Goal: Information Seeking & Learning: Learn about a topic

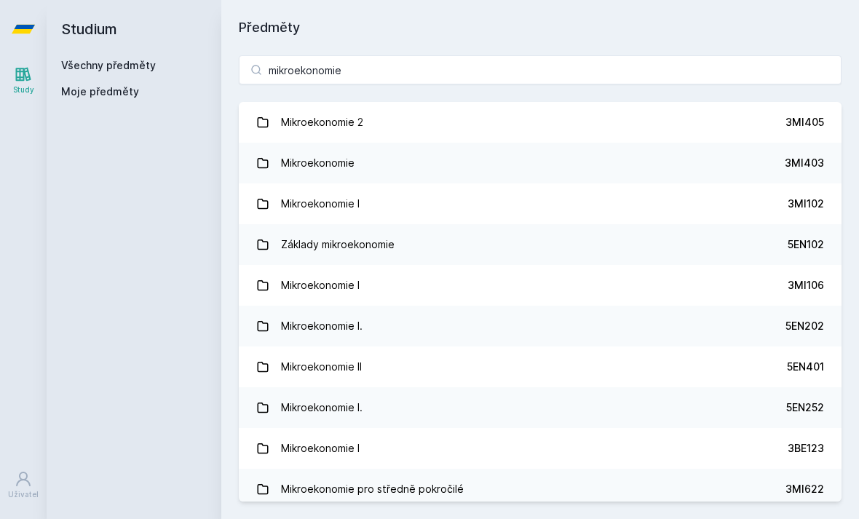
click at [119, 68] on link "Všechny předměty" at bounding box center [108, 65] width 95 height 12
click at [127, 66] on link "Všechny předměty" at bounding box center [108, 65] width 95 height 12
click at [780, 72] on input "mikroekonomie" at bounding box center [540, 69] width 603 height 29
click at [813, 23] on h1 "Předměty" at bounding box center [540, 27] width 603 height 20
click at [634, 83] on input "mikroekono" at bounding box center [540, 69] width 603 height 29
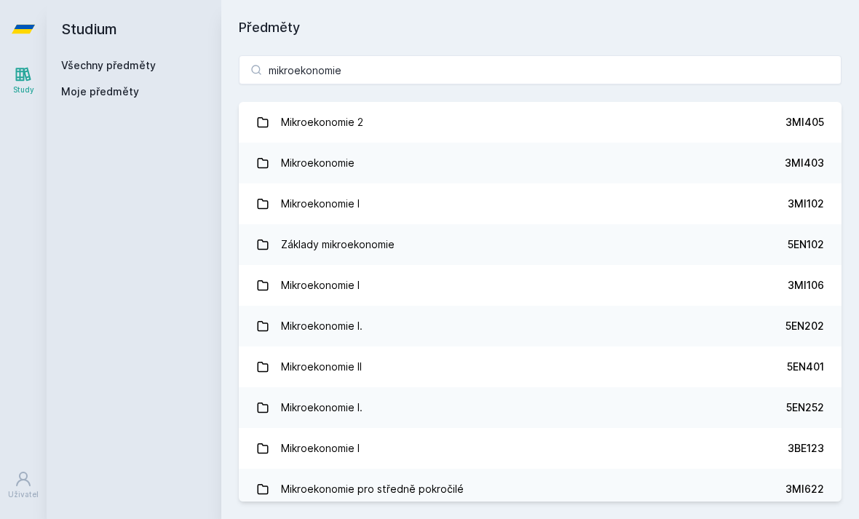
click at [741, 26] on h1 "Předměty" at bounding box center [540, 27] width 603 height 20
click at [675, 68] on input "mikroekonomie" at bounding box center [540, 69] width 603 height 29
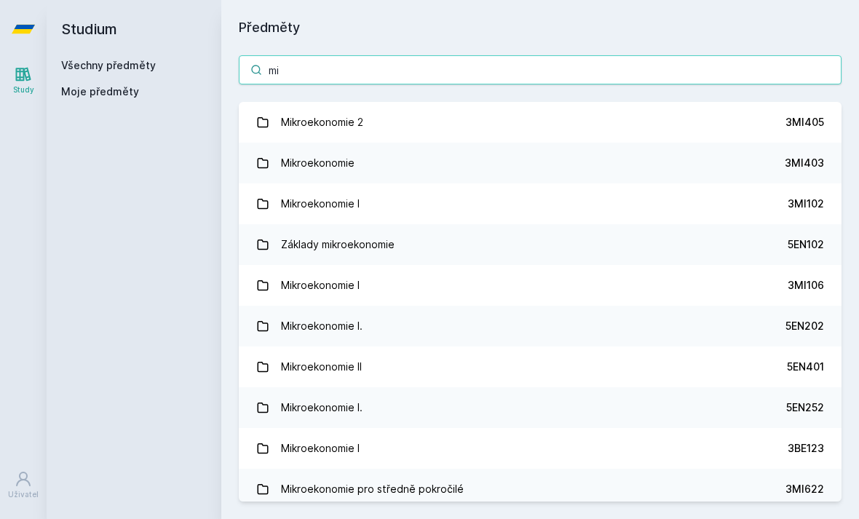
type input "m"
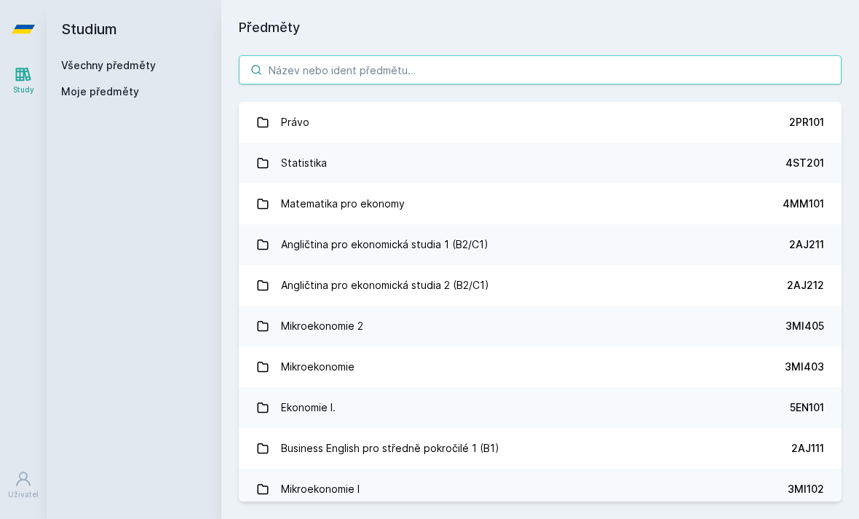
type input "e"
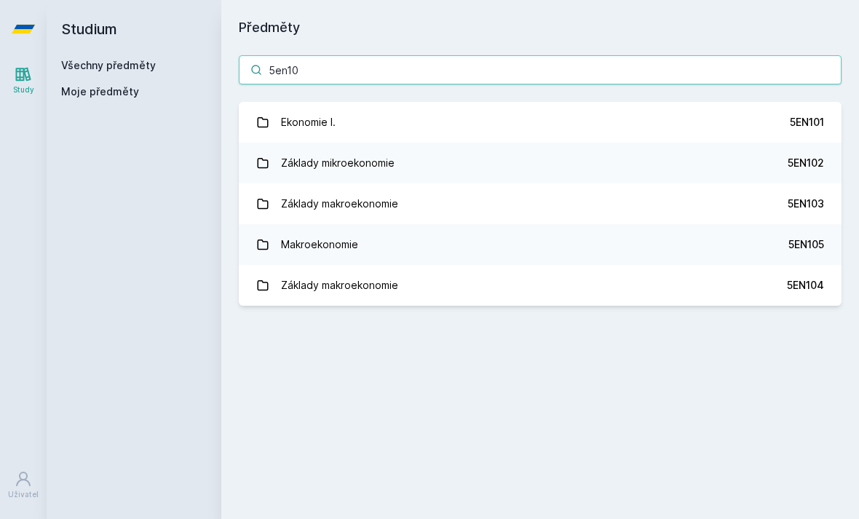
type input "5en103"
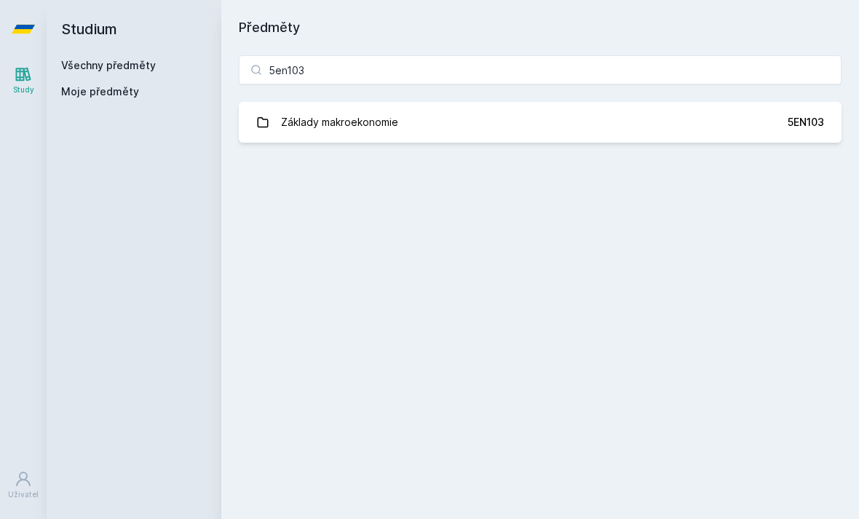
click at [438, 127] on link "Základy makroekonomie 5EN103" at bounding box center [540, 122] width 603 height 41
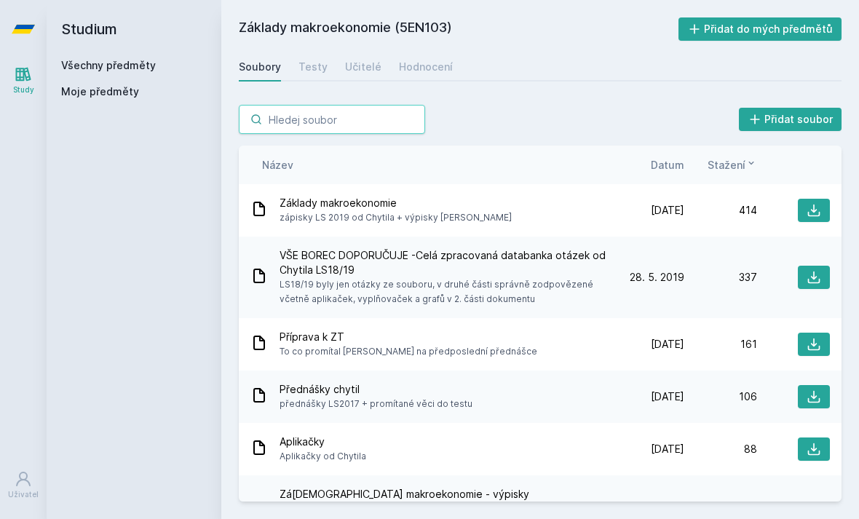
click at [349, 113] on input "search" at bounding box center [332, 119] width 186 height 29
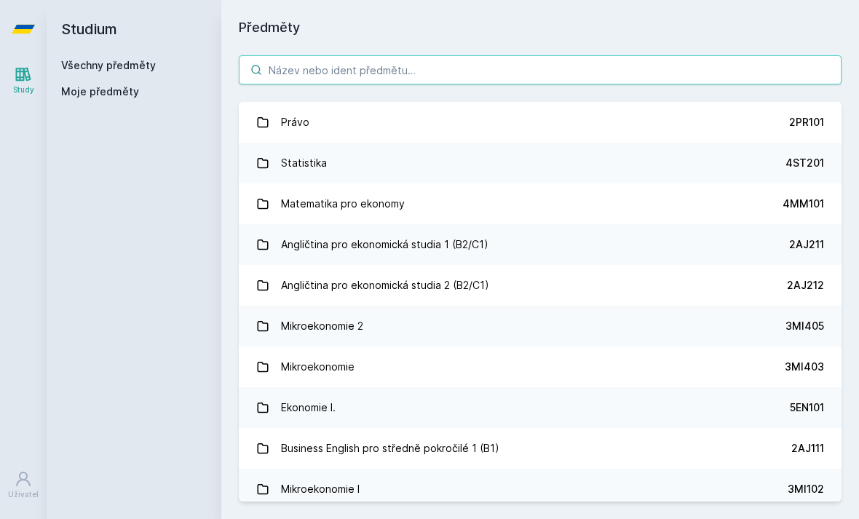
click at [441, 58] on input "search" at bounding box center [540, 69] width 603 height 29
type input "1"
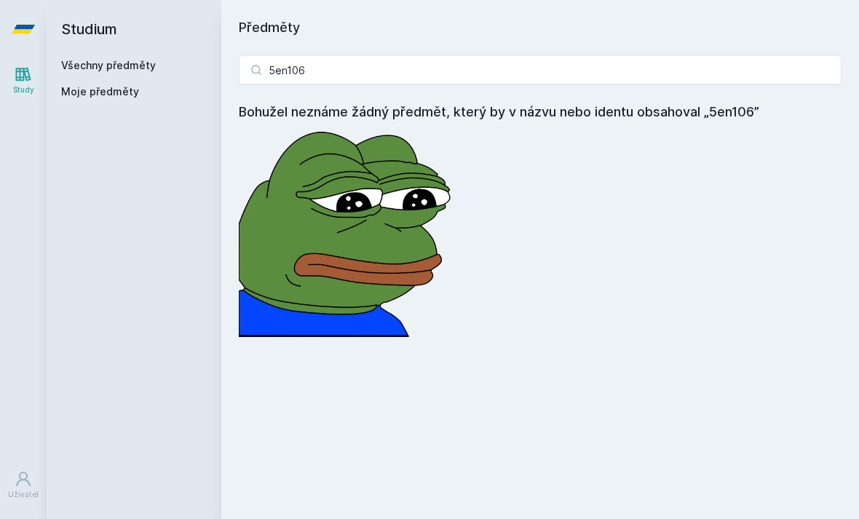
click at [841, 201] on div "5en106 Bohužel neznáme žádný předmět, který by v názvu nebo identu obsahoval „5…" at bounding box center [540, 196] width 638 height 317
click at [502, 76] on input "5en106" at bounding box center [540, 69] width 603 height 29
type input "5"
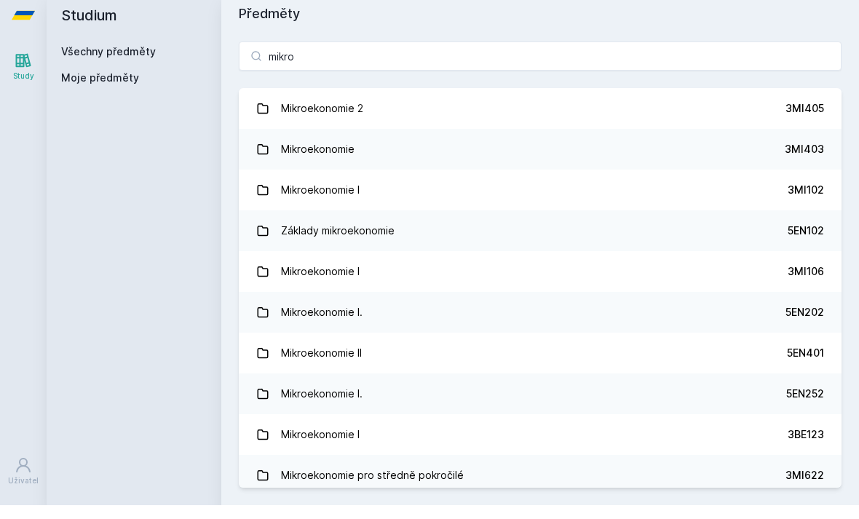
click at [89, 157] on div "Studium Všechny předměty Moje předměty" at bounding box center [134, 259] width 175 height 519
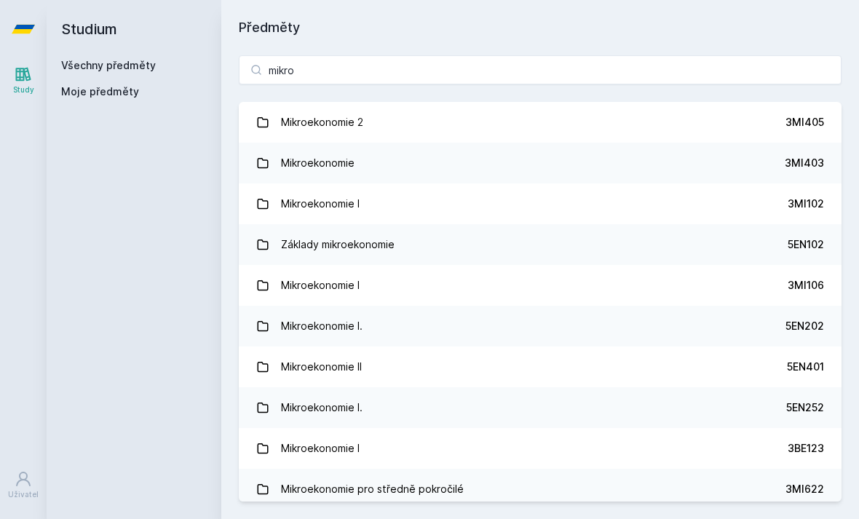
click at [100, 87] on div "Moje předměty" at bounding box center [134, 94] width 146 height 20
click at [86, 84] on span "Moje předměty" at bounding box center [100, 91] width 78 height 15
click at [126, 84] on span "Moje předměty" at bounding box center [100, 91] width 78 height 15
click at [133, 59] on link "Všechny předměty" at bounding box center [108, 65] width 95 height 12
click at [20, 68] on icon at bounding box center [23, 75] width 15 height 14
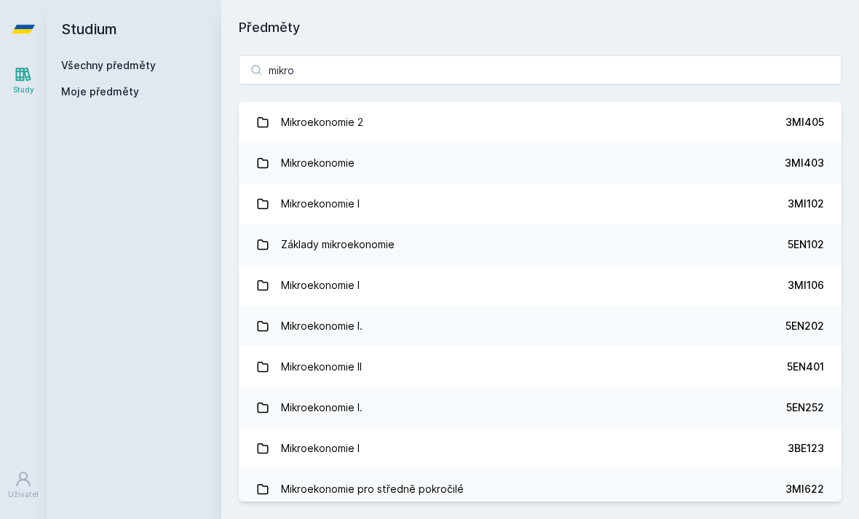
click at [24, 68] on icon at bounding box center [23, 74] width 17 height 17
click at [100, 45] on h2 "Studium" at bounding box center [134, 29] width 146 height 58
click at [90, 36] on h2 "Studium" at bounding box center [134, 29] width 146 height 58
click at [18, 25] on icon at bounding box center [23, 29] width 23 height 9
click at [25, 60] on link "Study" at bounding box center [23, 80] width 41 height 44
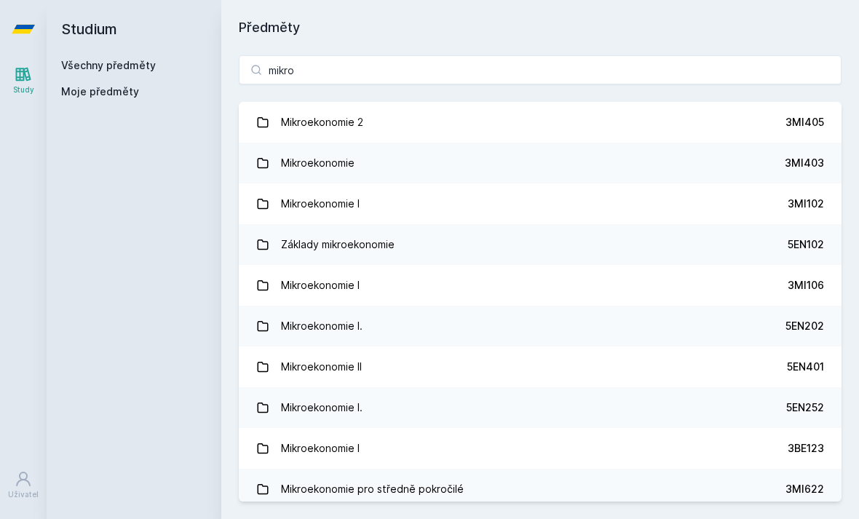
click at [26, 80] on icon at bounding box center [23, 75] width 15 height 14
click at [744, 79] on input "mikro" at bounding box center [540, 69] width 603 height 29
type input "m"
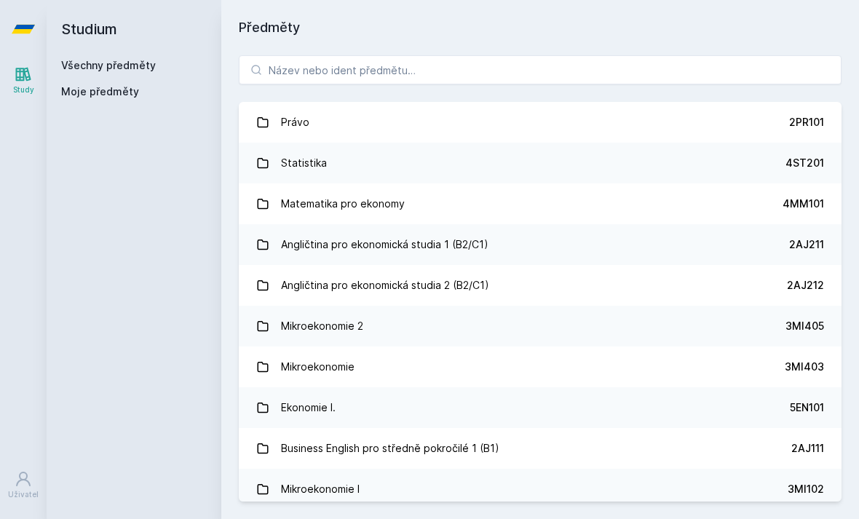
click at [114, 160] on div "Studium Všechny předměty Moje předměty" at bounding box center [134, 259] width 175 height 519
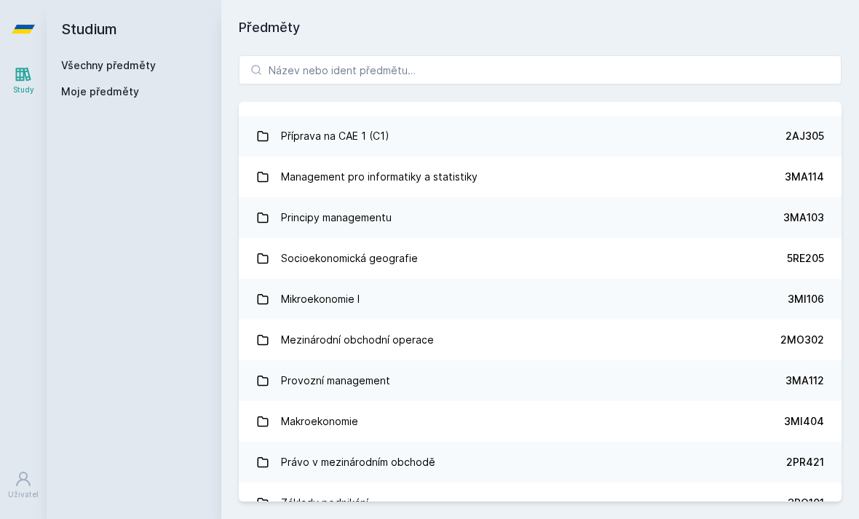
scroll to position [1657, 0]
click at [682, 306] on link "Mikroekonomie I 3MI106" at bounding box center [540, 300] width 603 height 41
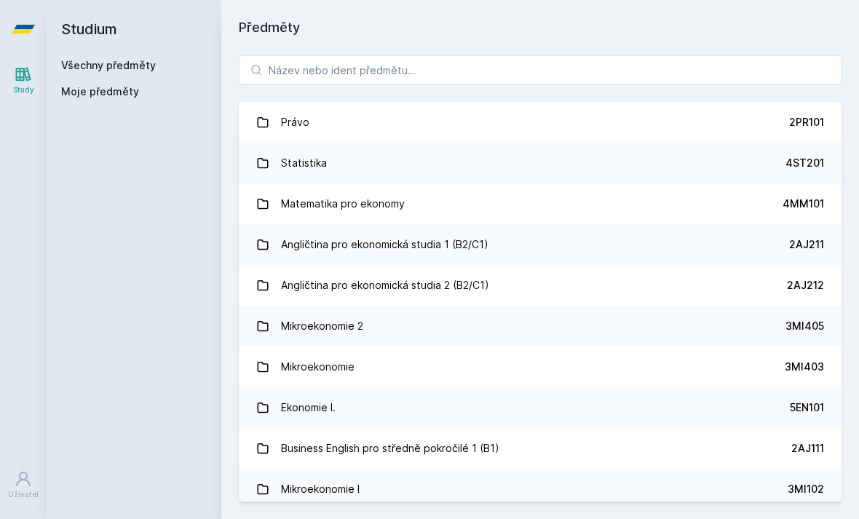
click at [730, 333] on link "Mikroekonomie 2 3MI405" at bounding box center [540, 326] width 603 height 41
click at [703, 371] on link "Mikroekonomie 3MI403" at bounding box center [540, 367] width 603 height 41
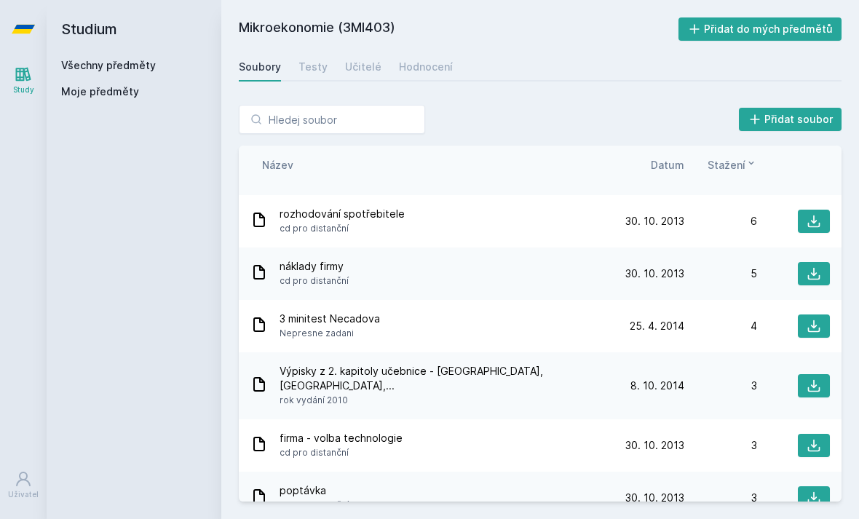
scroll to position [990, 0]
